Goal: Task Accomplishment & Management: Complete application form

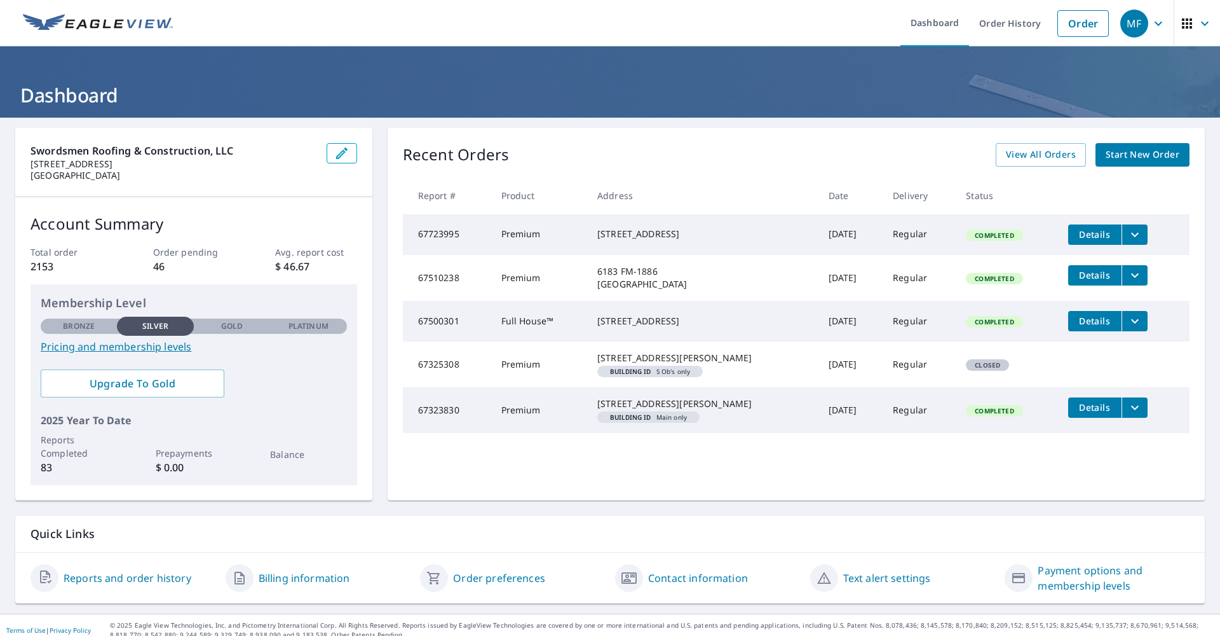
click at [1137, 156] on span "Start New Order" at bounding box center [1143, 155] width 74 height 16
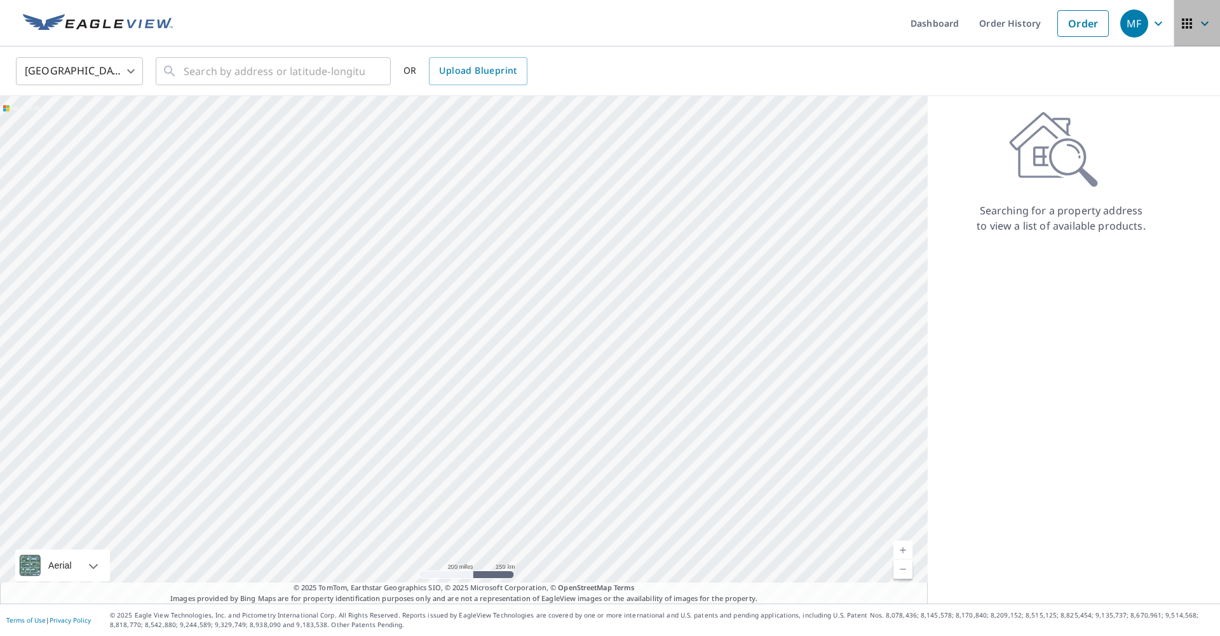
click at [1185, 28] on icon "button" at bounding box center [1187, 23] width 10 height 10
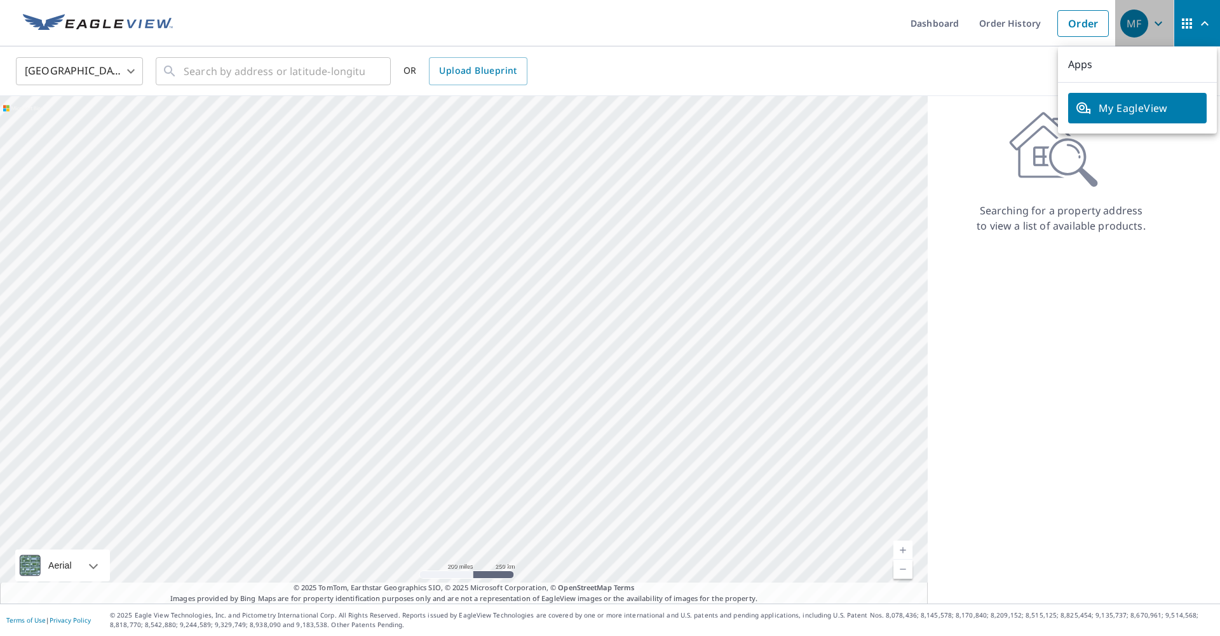
click at [1159, 26] on icon "button" at bounding box center [1158, 23] width 15 height 15
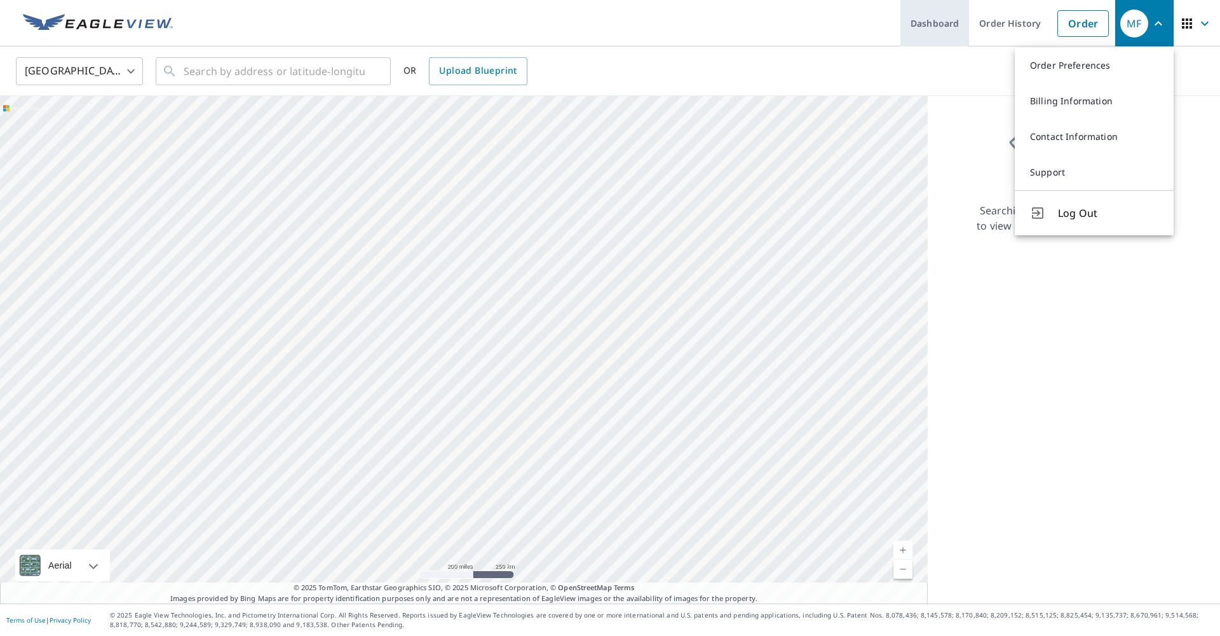
click at [939, 20] on link "Dashboard" at bounding box center [935, 23] width 69 height 46
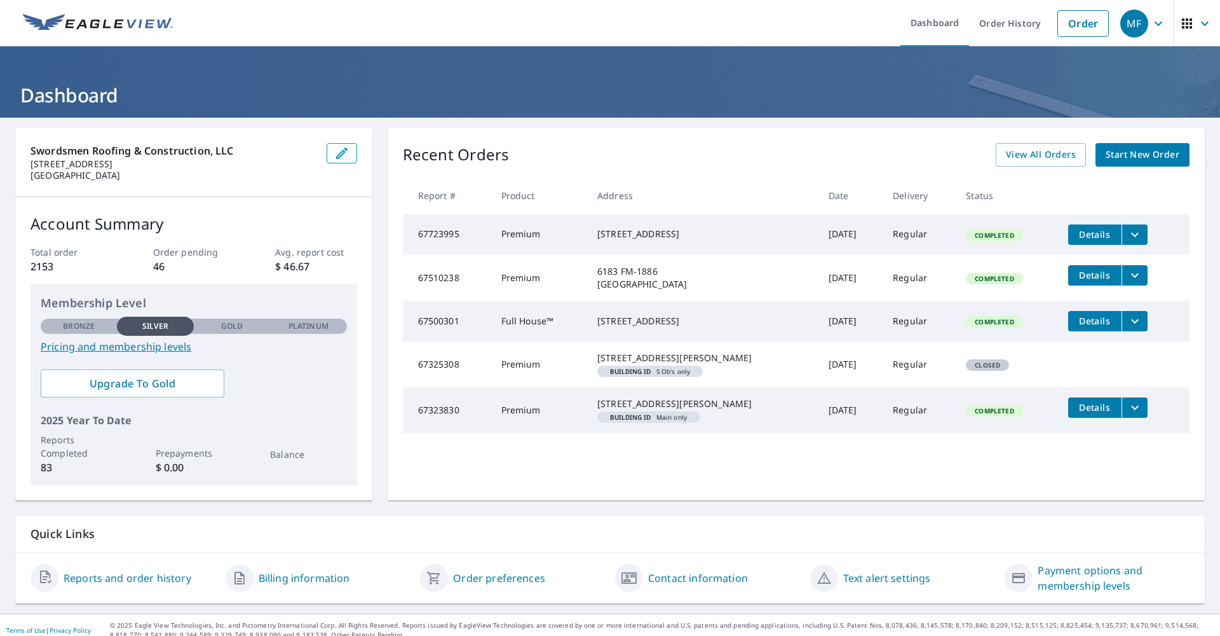
click at [1130, 149] on span "Start New Order" at bounding box center [1143, 155] width 74 height 16
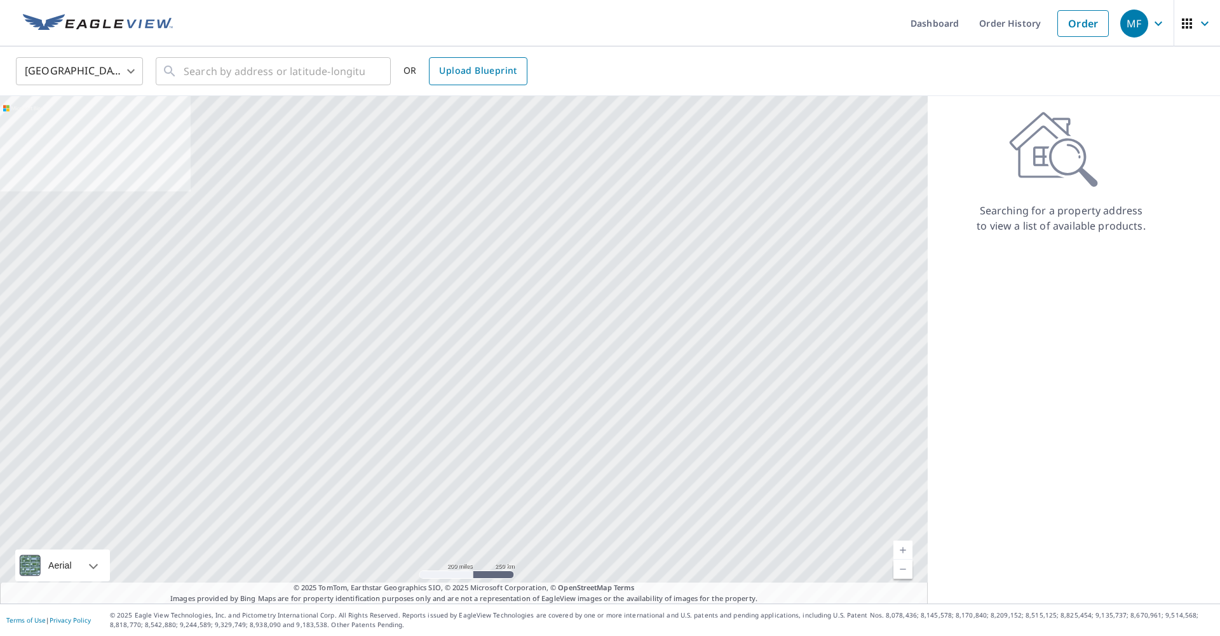
click at [488, 73] on span "Upload Blueprint" at bounding box center [478, 71] width 78 height 16
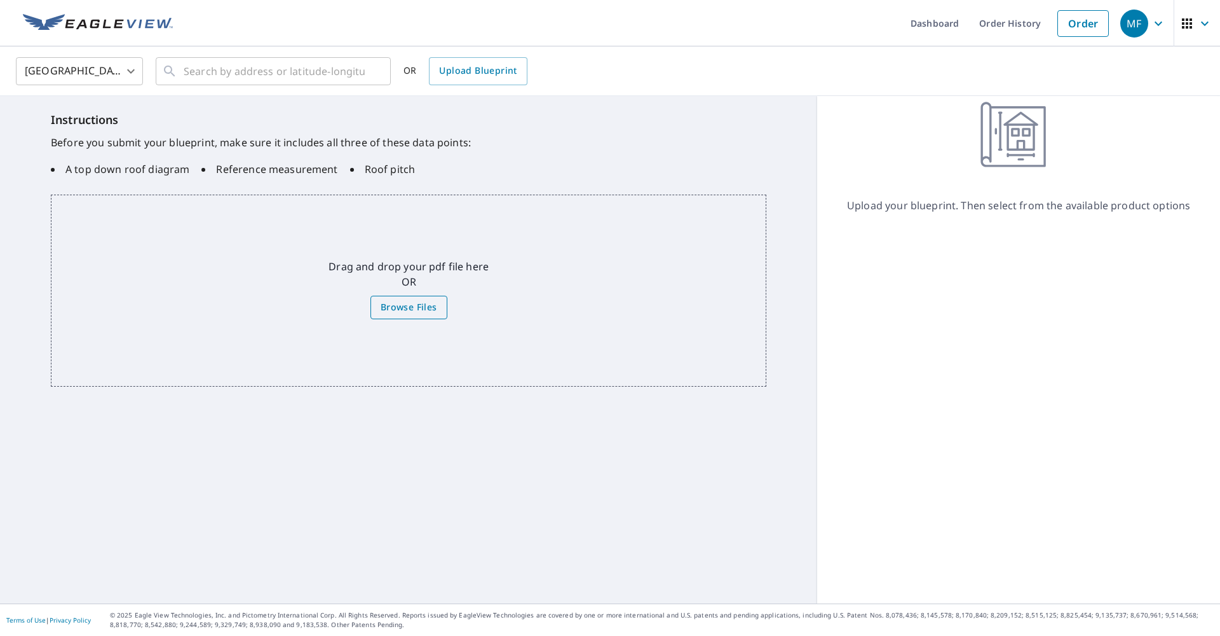
click at [397, 309] on span "Browse Files" at bounding box center [409, 307] width 57 height 16
click at [0, 0] on input "Browse Files" at bounding box center [0, 0] width 0 height 0
click at [392, 317] on label "Browse Files" at bounding box center [409, 308] width 77 height 24
click at [0, 0] on input "Browse Files" at bounding box center [0, 0] width 0 height 0
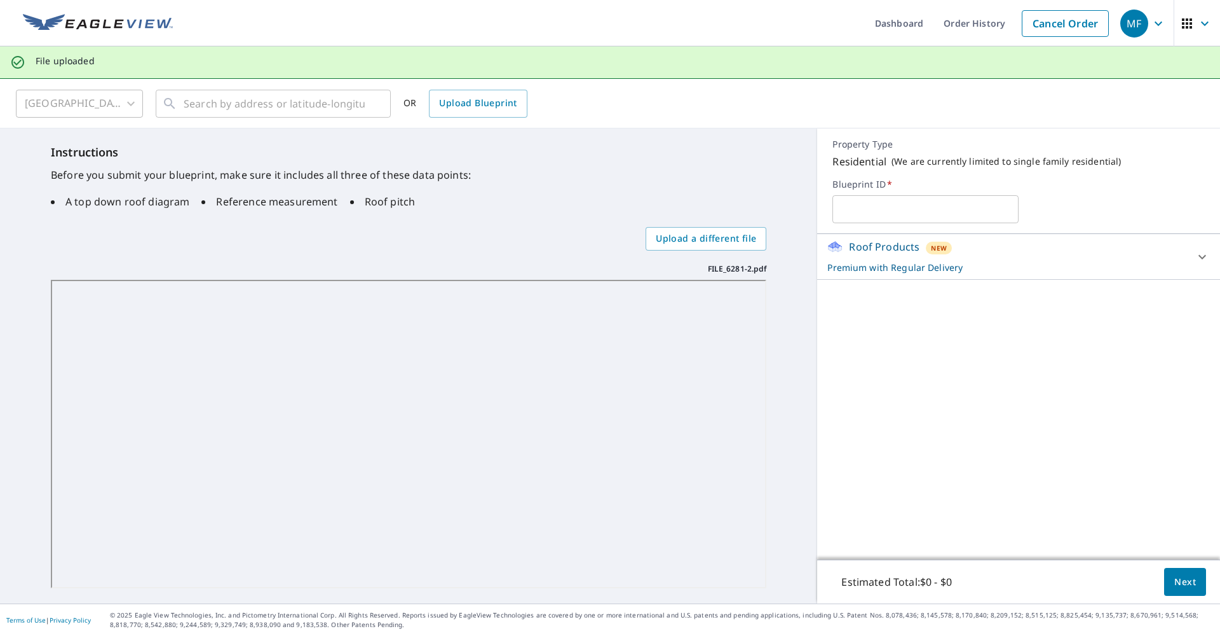
click at [791, 517] on div "Instructions Before you submit your blueprint, make sure it includes all three …" at bounding box center [408, 365] width 817 height 475
click at [966, 214] on input "text" at bounding box center [926, 209] width 186 height 36
drag, startPoint x: 966, startPoint y: 214, endPoint x: 1060, endPoint y: 474, distance: 275.9
click at [1060, 473] on div "Property Type Residential ( We are currently limited to single family residenti…" at bounding box center [1018, 365] width 403 height 475
type input "Brava Takeoff"
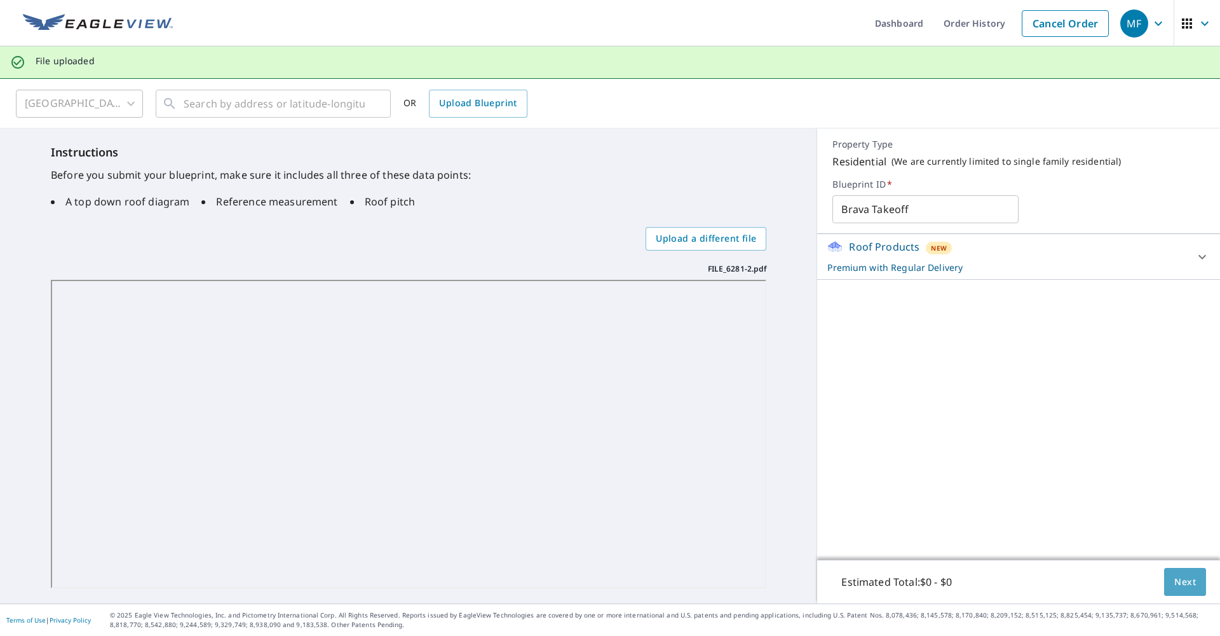
click at [1184, 589] on button "Next" at bounding box center [1186, 582] width 42 height 29
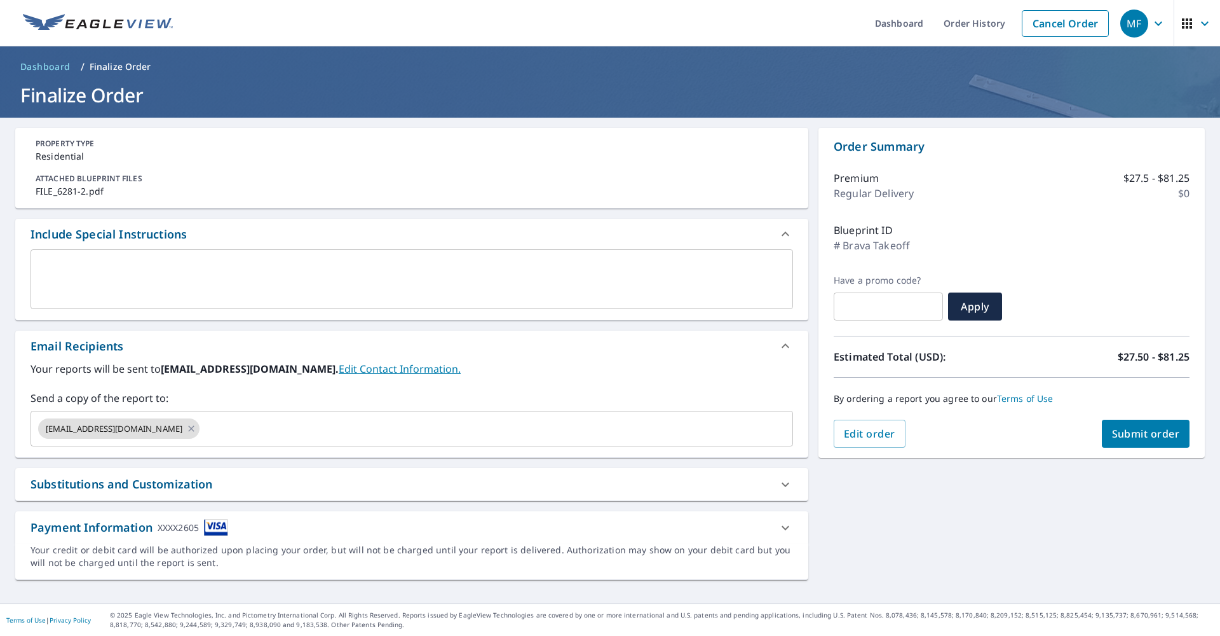
click at [1122, 435] on span "Submit order" at bounding box center [1146, 434] width 68 height 14
checkbox input "true"
